Goal: Transaction & Acquisition: Purchase product/service

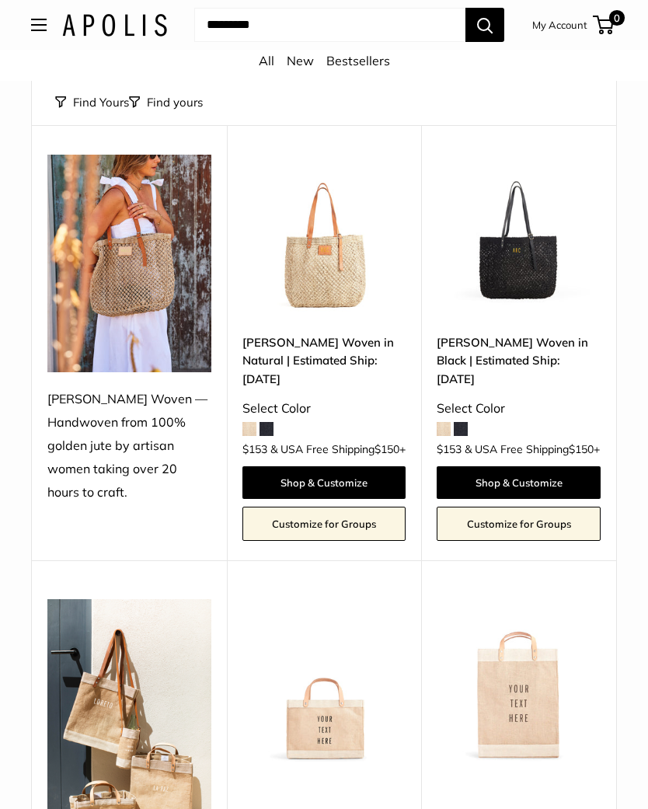
scroll to position [134, 0]
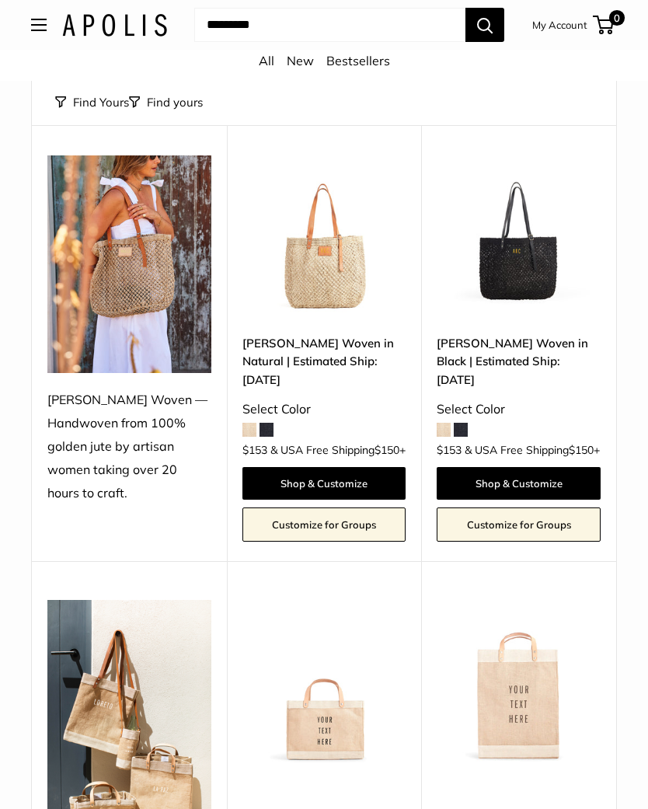
click at [326, 287] on img at bounding box center [324, 237] width 164 height 164
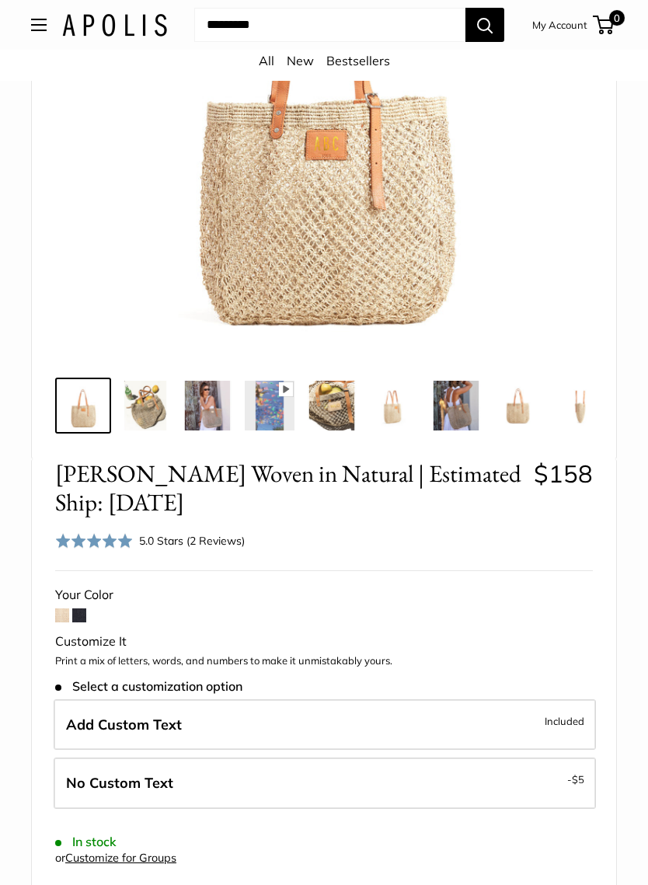
scroll to position [325, 0]
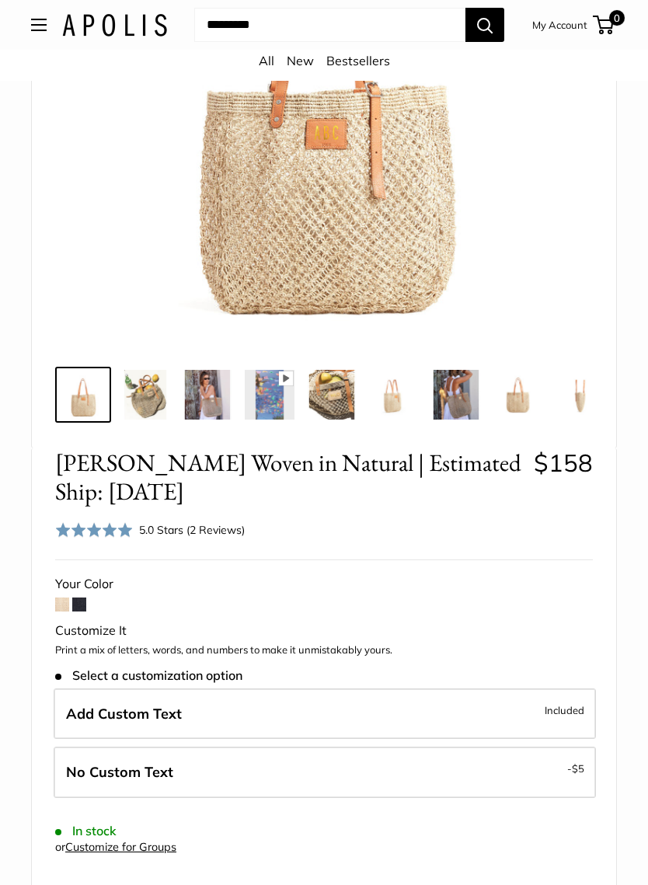
click at [174, 530] on div "5.0 Stars (2 Reviews)" at bounding box center [192, 529] width 106 height 17
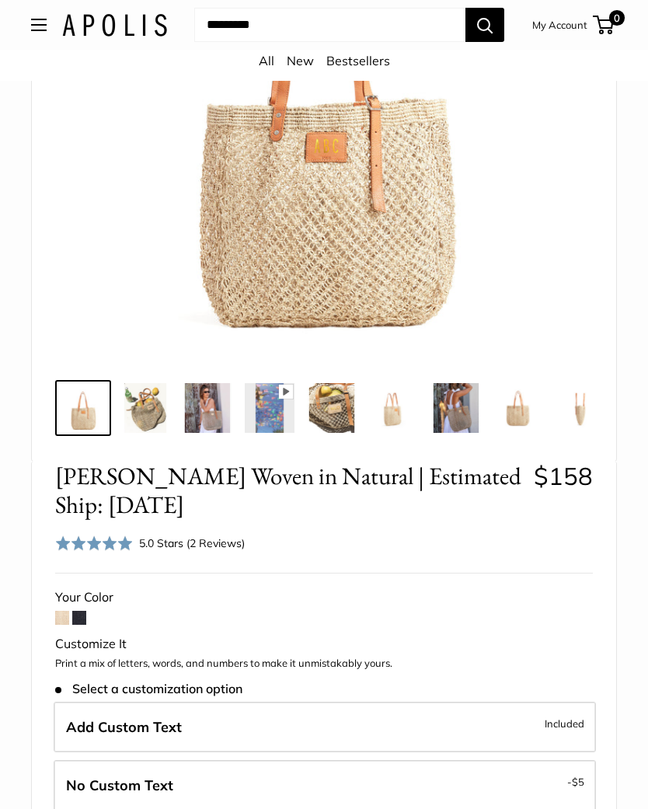
scroll to position [296, 0]
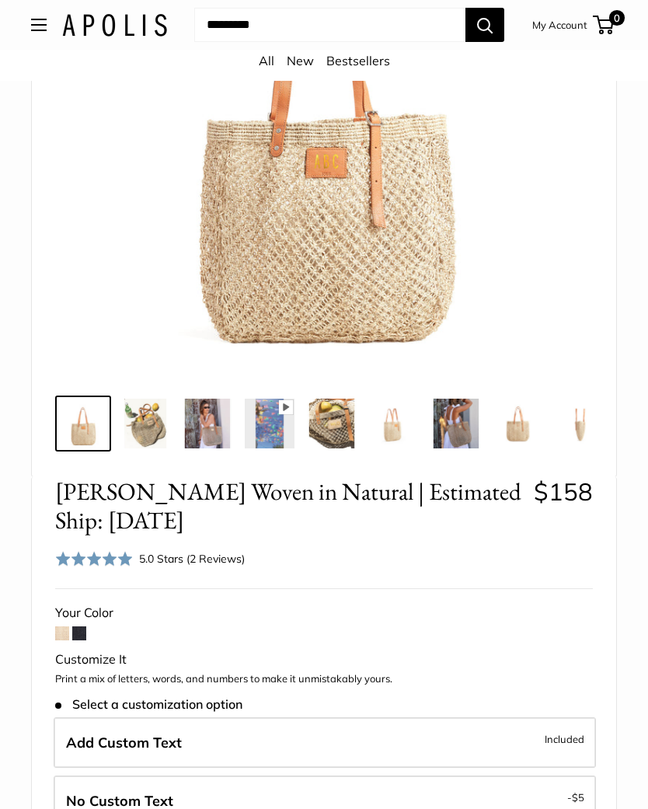
click at [133, 420] on img at bounding box center [145, 424] width 50 height 50
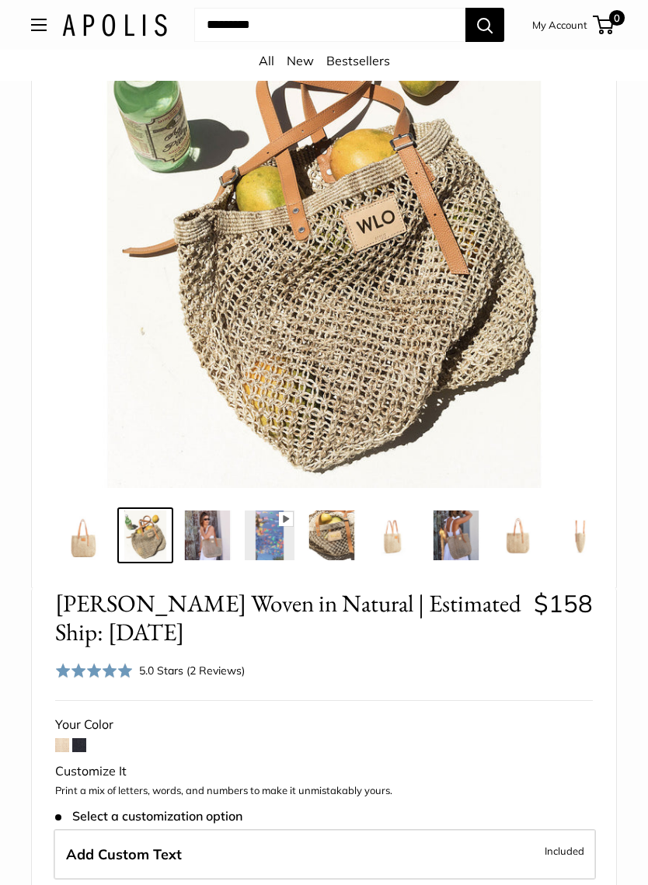
scroll to position [218, 0]
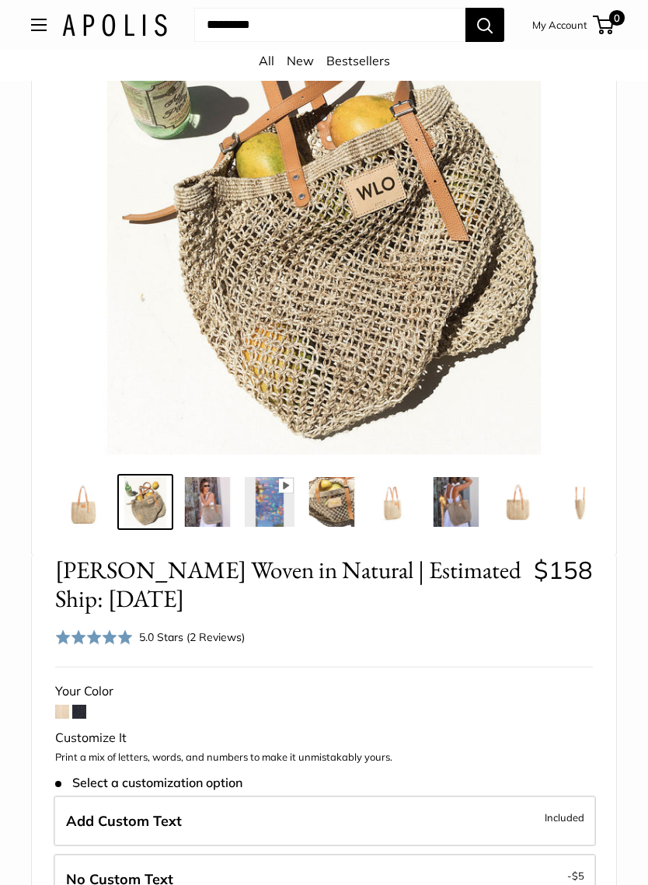
click at [200, 500] on img at bounding box center [208, 502] width 50 height 50
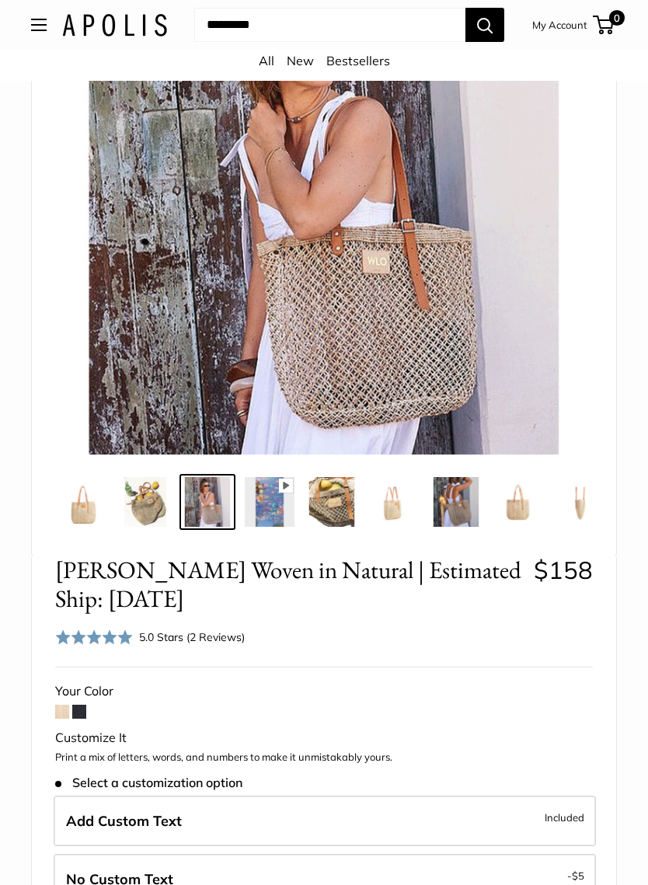
click at [329, 523] on img at bounding box center [332, 502] width 50 height 50
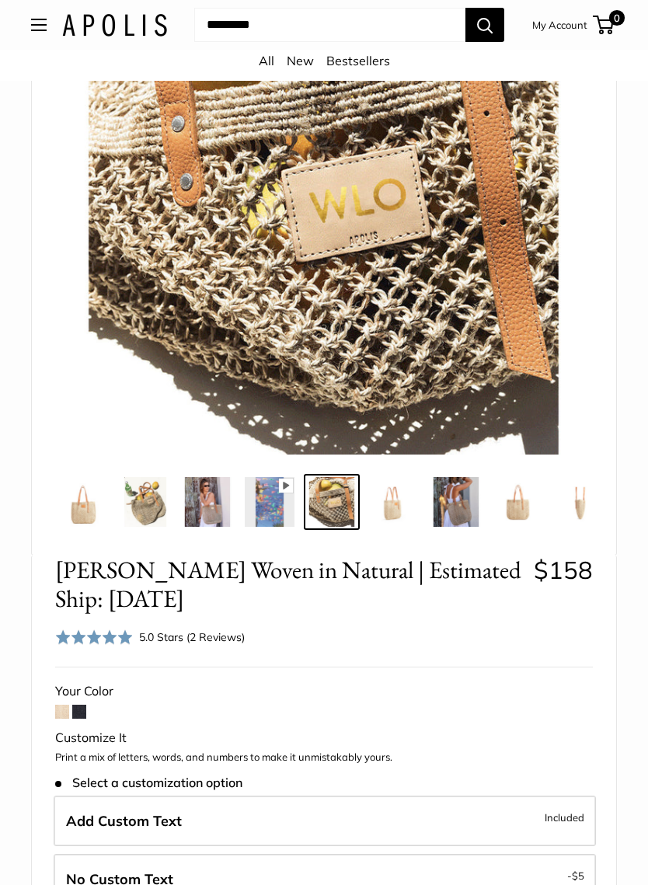
click at [402, 502] on img at bounding box center [394, 502] width 50 height 50
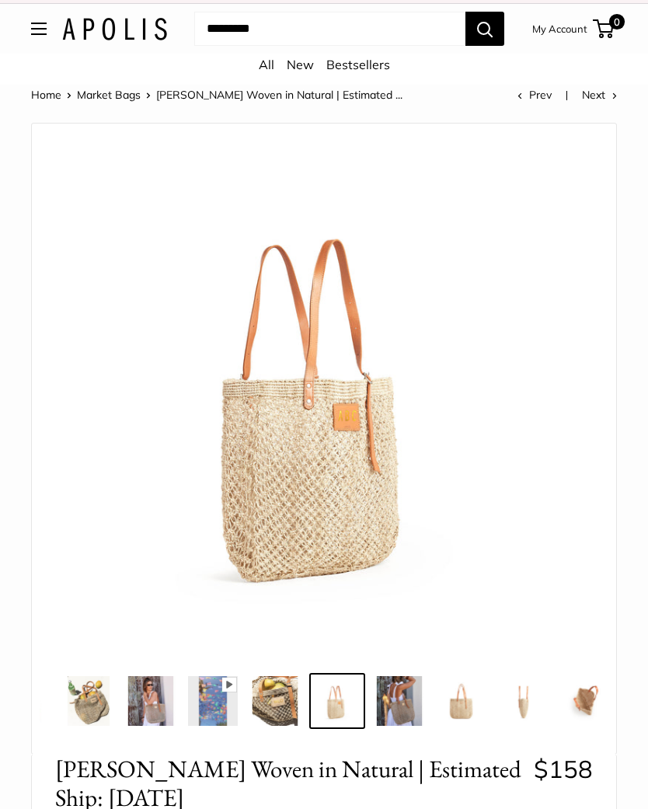
scroll to position [0, 0]
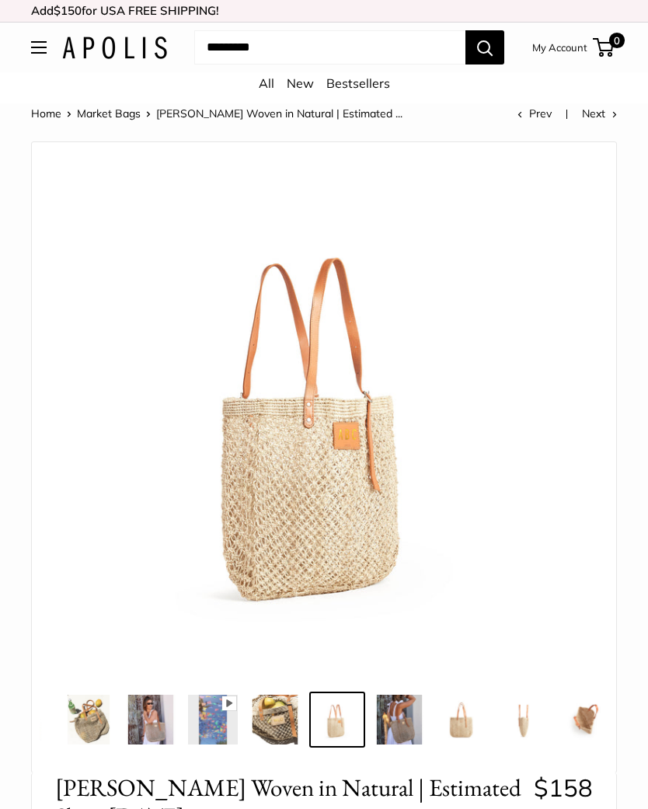
click at [356, 40] on input "Search..." at bounding box center [329, 47] width 271 height 34
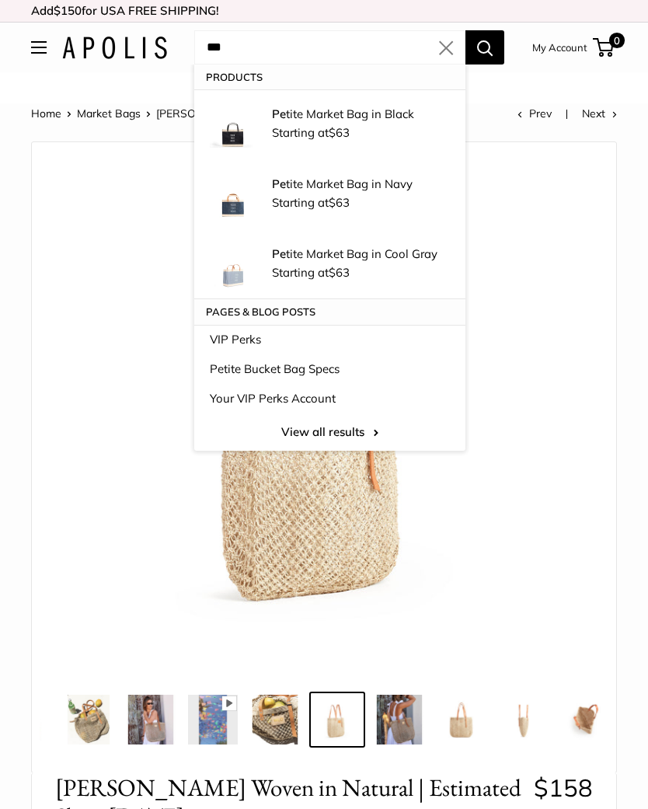
type input "***"
click at [484, 47] on button "Search" at bounding box center [484, 47] width 39 height 34
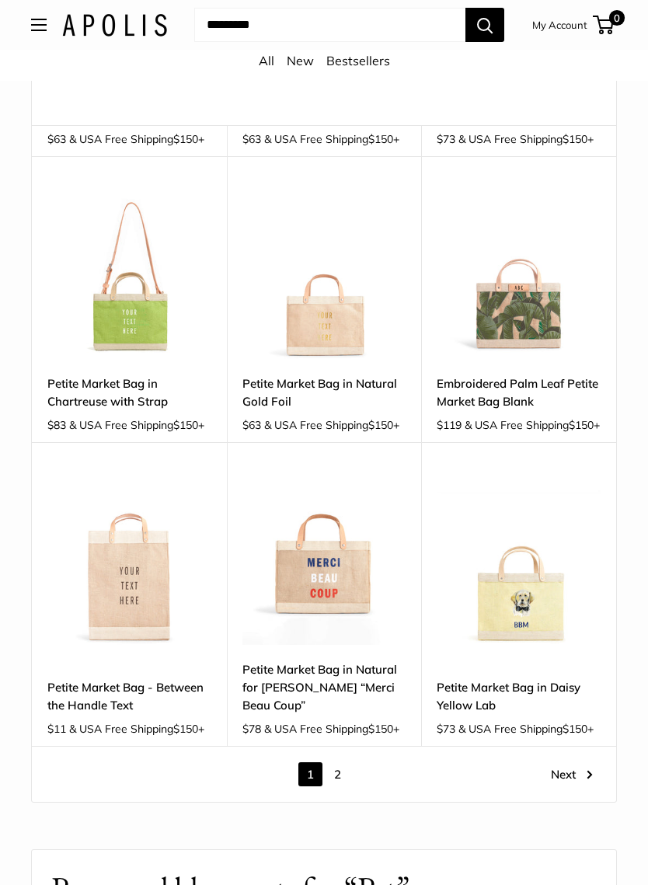
scroll to position [2246, 0]
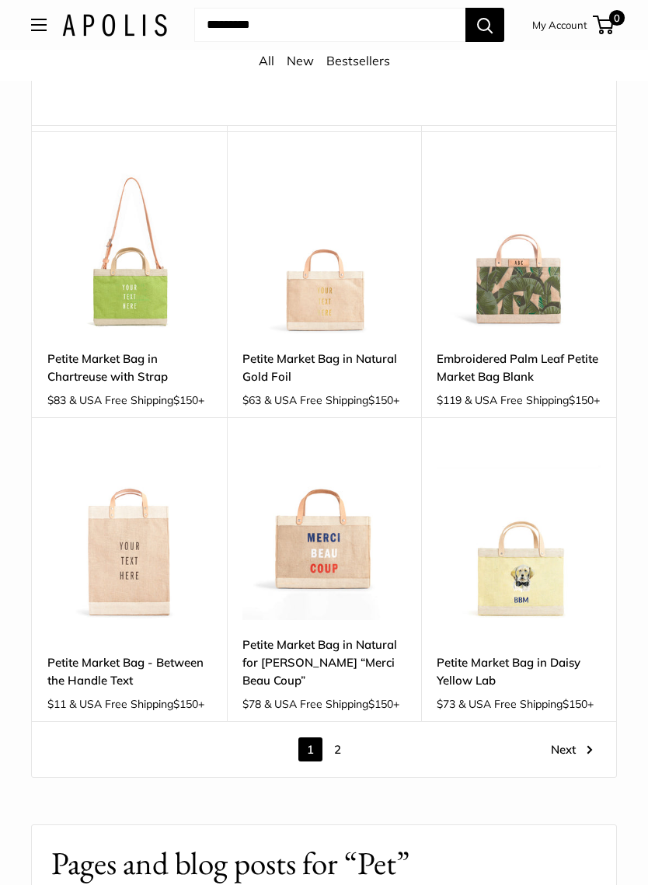
click at [562, 737] on link "Next" at bounding box center [572, 749] width 42 height 24
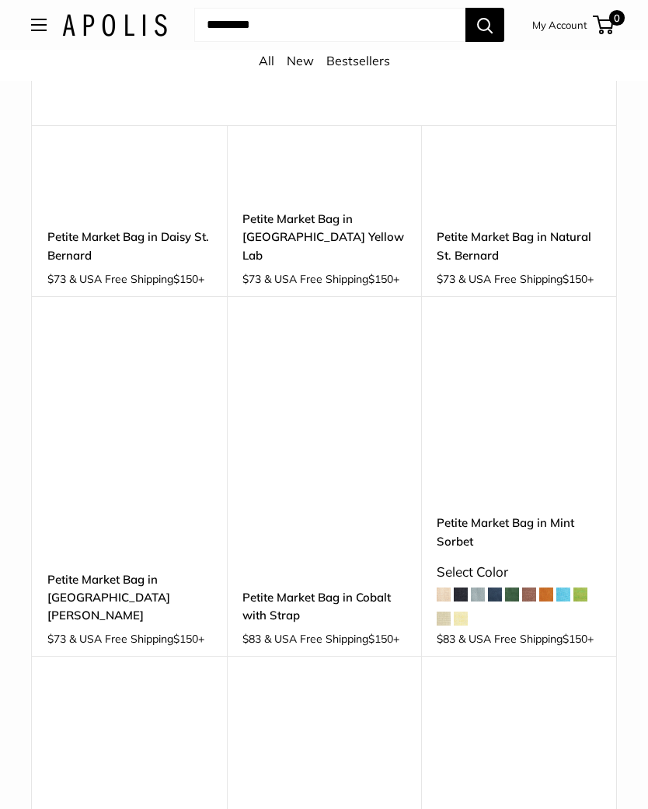
scroll to position [1129, 0]
